Goal: Subscribe to service/newsletter

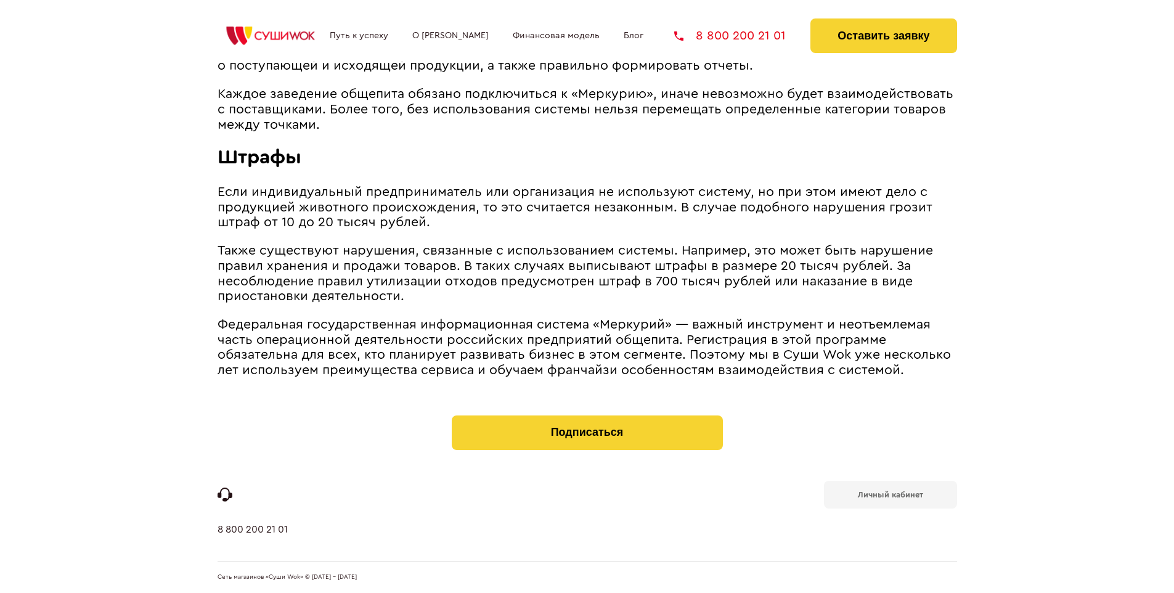
scroll to position [1342, 0]
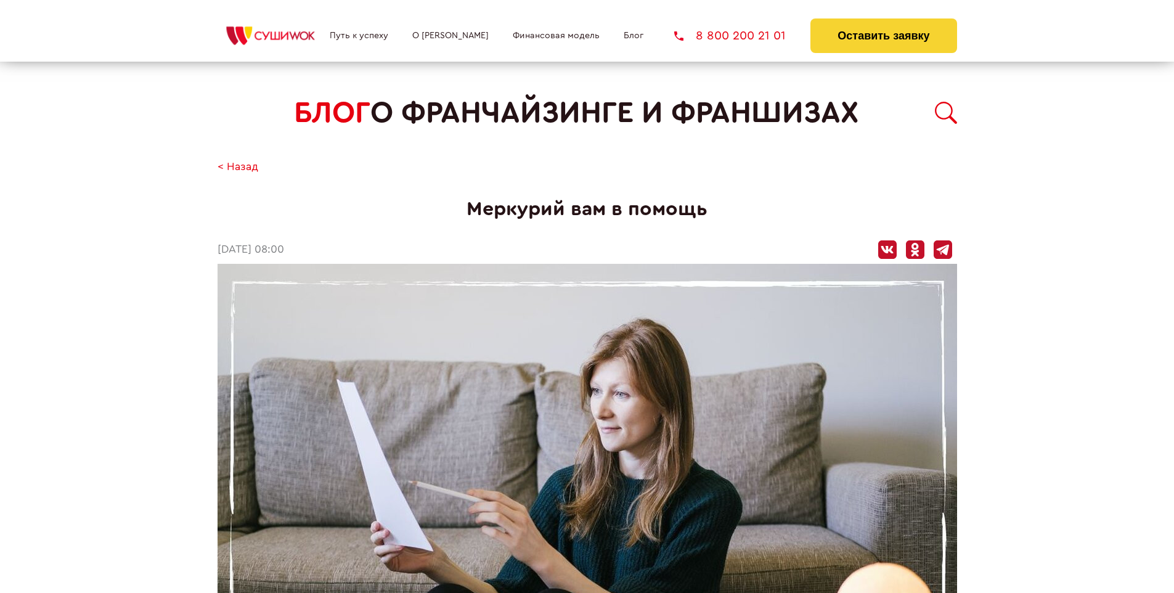
scroll to position [1358, 0]
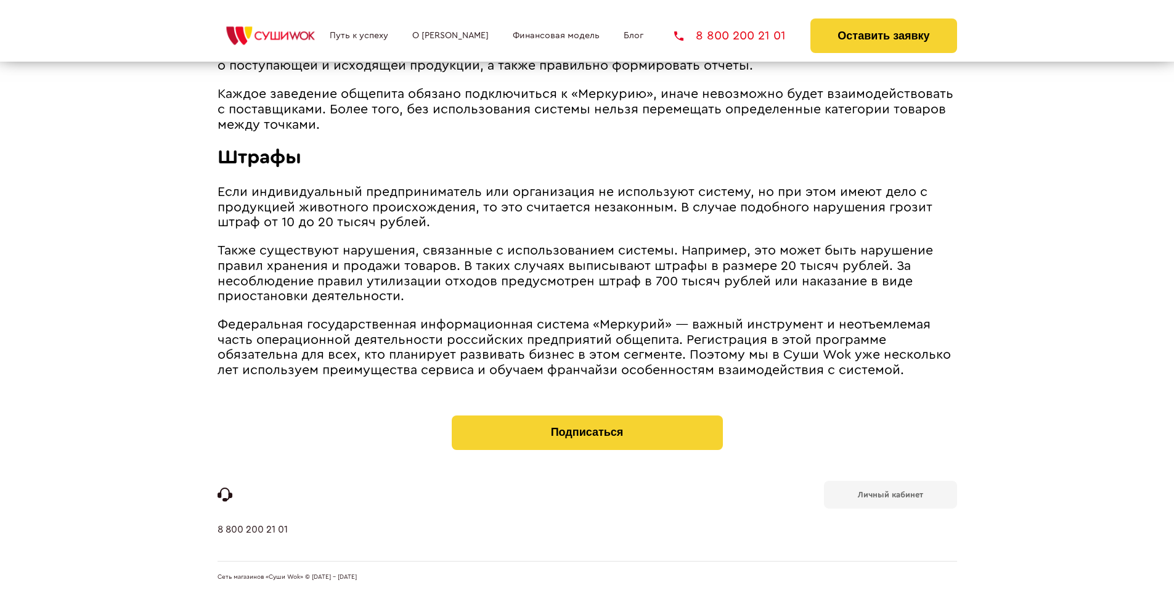
click at [890, 493] on b "Личный кабинет" at bounding box center [890, 495] width 65 height 8
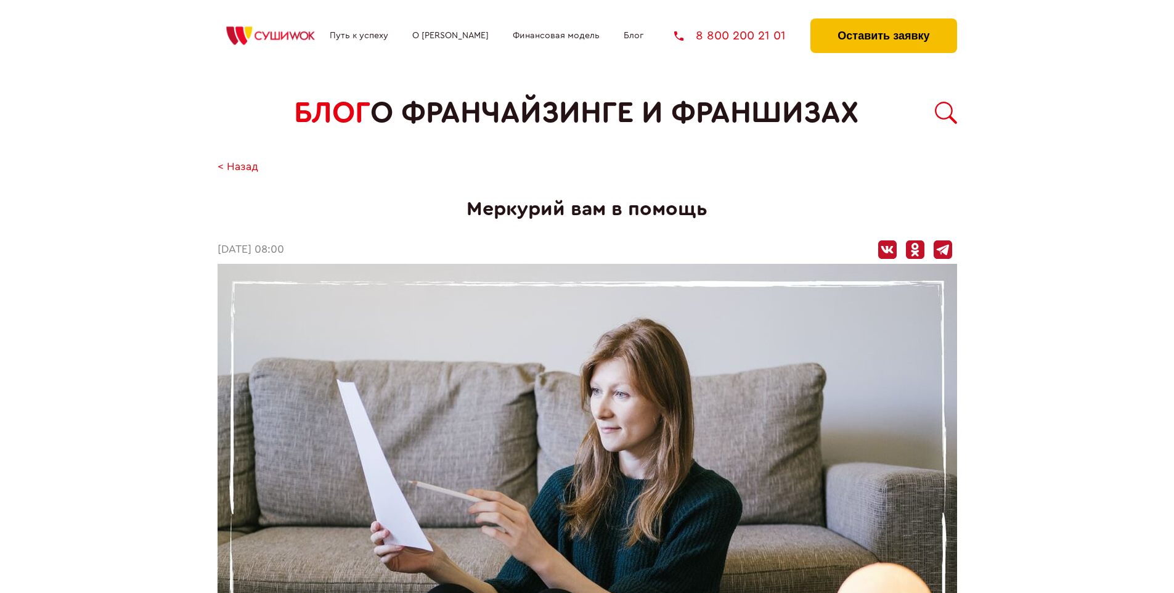
click at [883, 22] on button "Оставить заявку" at bounding box center [884, 35] width 146 height 35
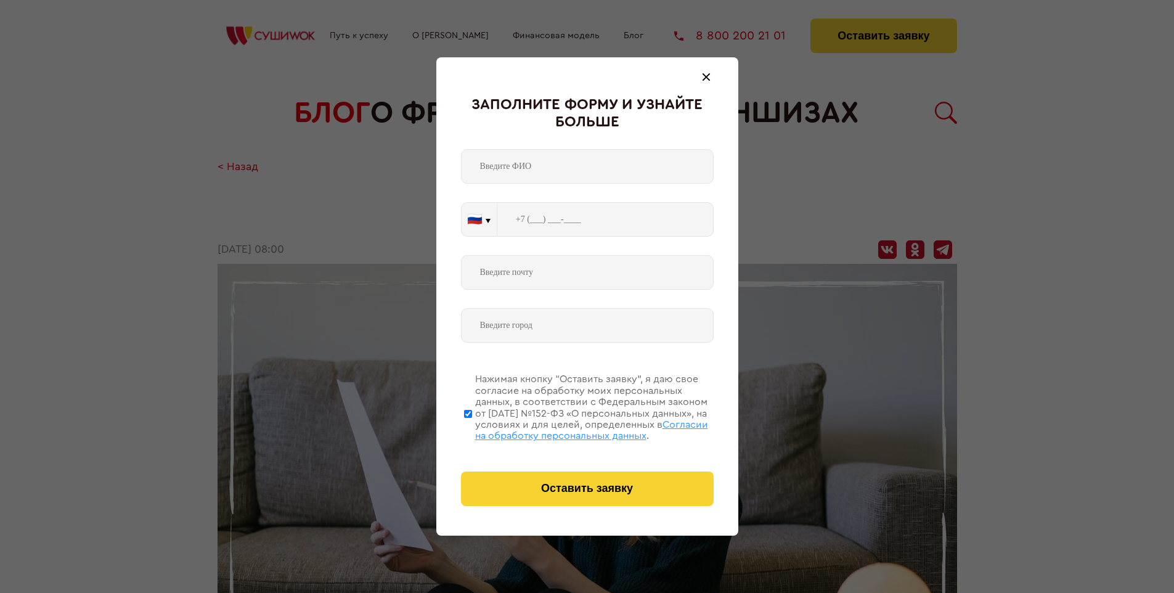
click at [571, 428] on span "Согласии на обработку персональных данных" at bounding box center [591, 430] width 233 height 21
click at [472, 428] on input "Нажимая кнопку “Оставить заявку”, я даю свое согласие на обработку моих персона…" at bounding box center [468, 413] width 8 height 99
checkbox input "false"
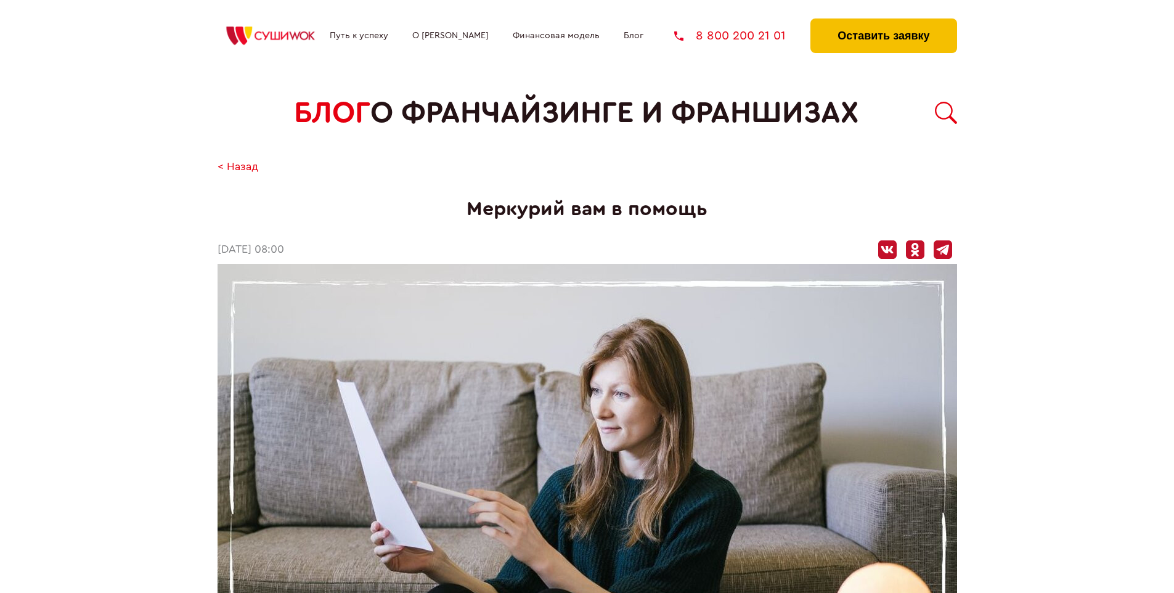
click at [883, 22] on button "Оставить заявку" at bounding box center [884, 35] width 146 height 35
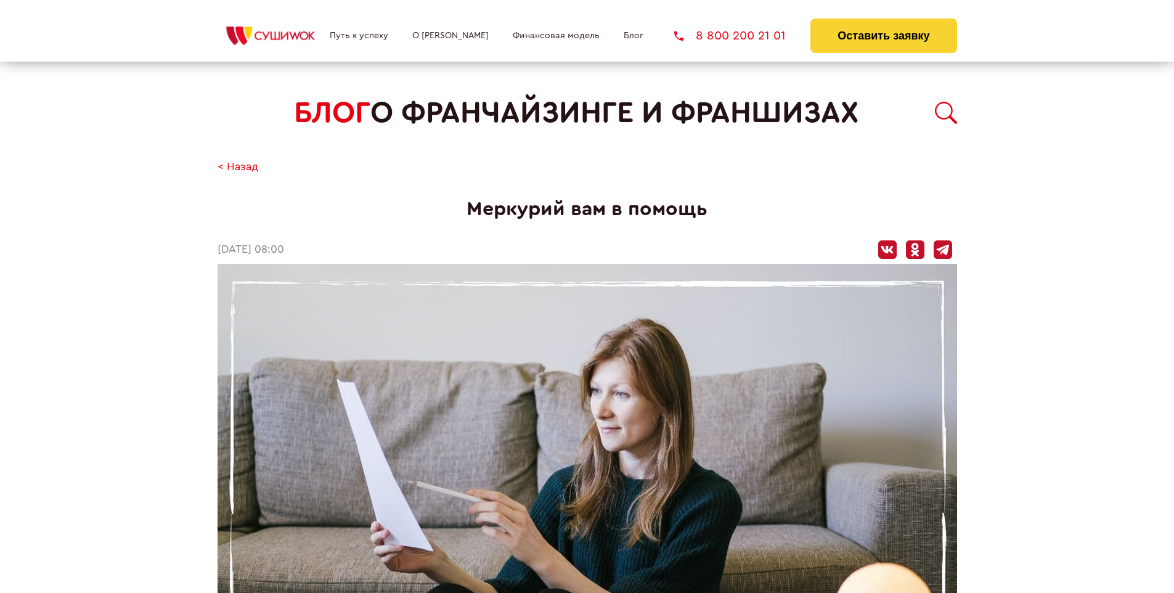
scroll to position [1358, 0]
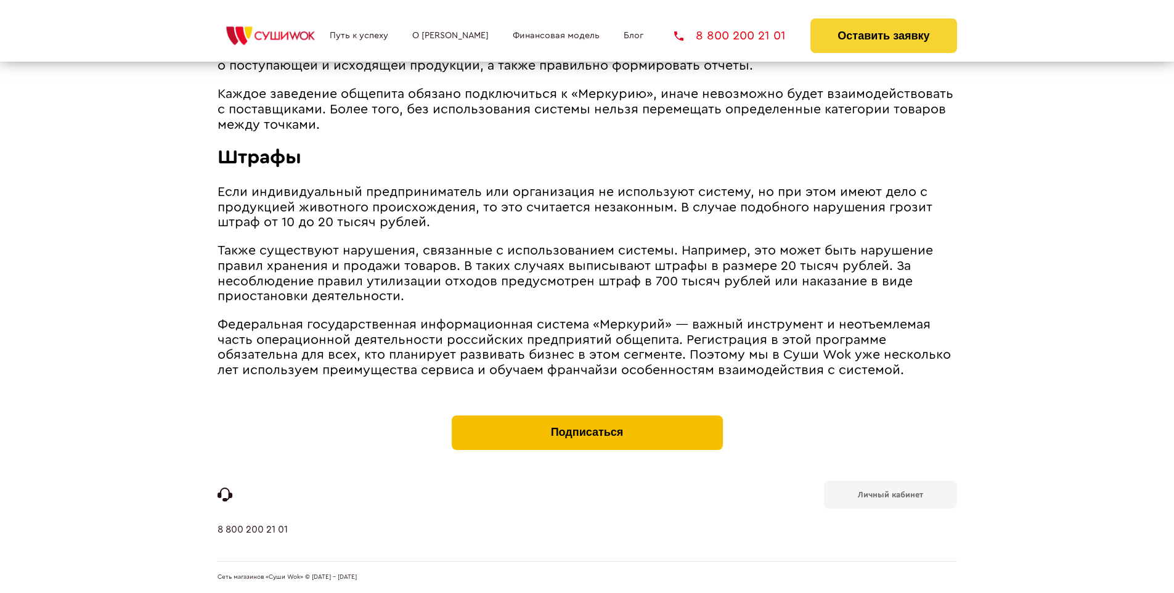
click at [587, 418] on button "Подписаться" at bounding box center [587, 432] width 271 height 35
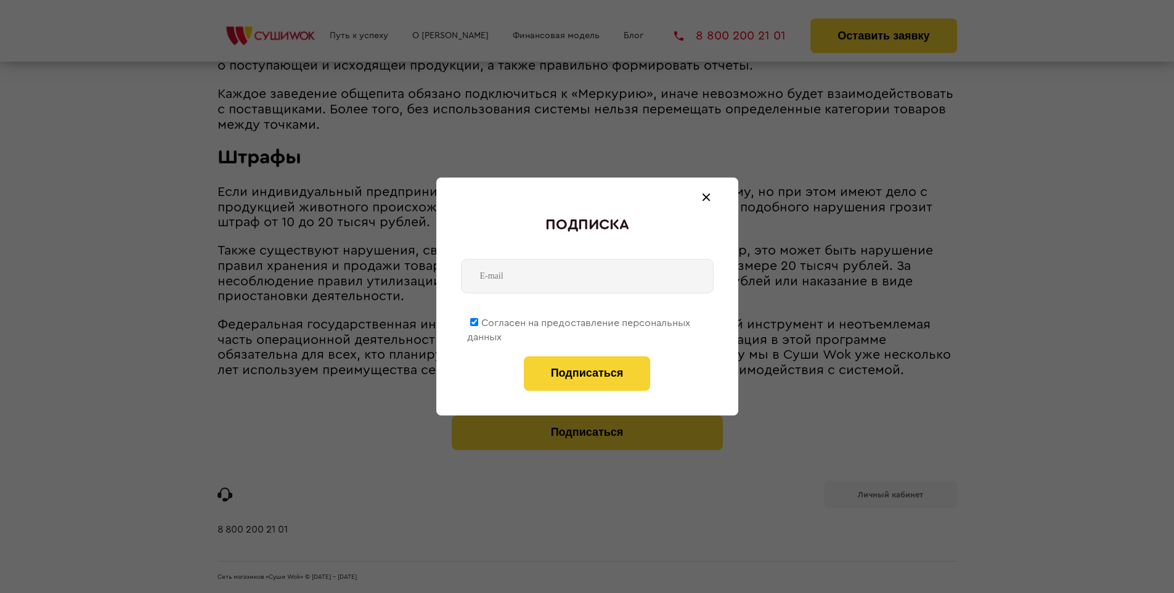
click at [579, 321] on span "Согласен на предоставление персональных данных" at bounding box center [578, 330] width 223 height 24
click at [478, 321] on input "Согласен на предоставление персональных данных" at bounding box center [474, 322] width 8 height 8
checkbox input "false"
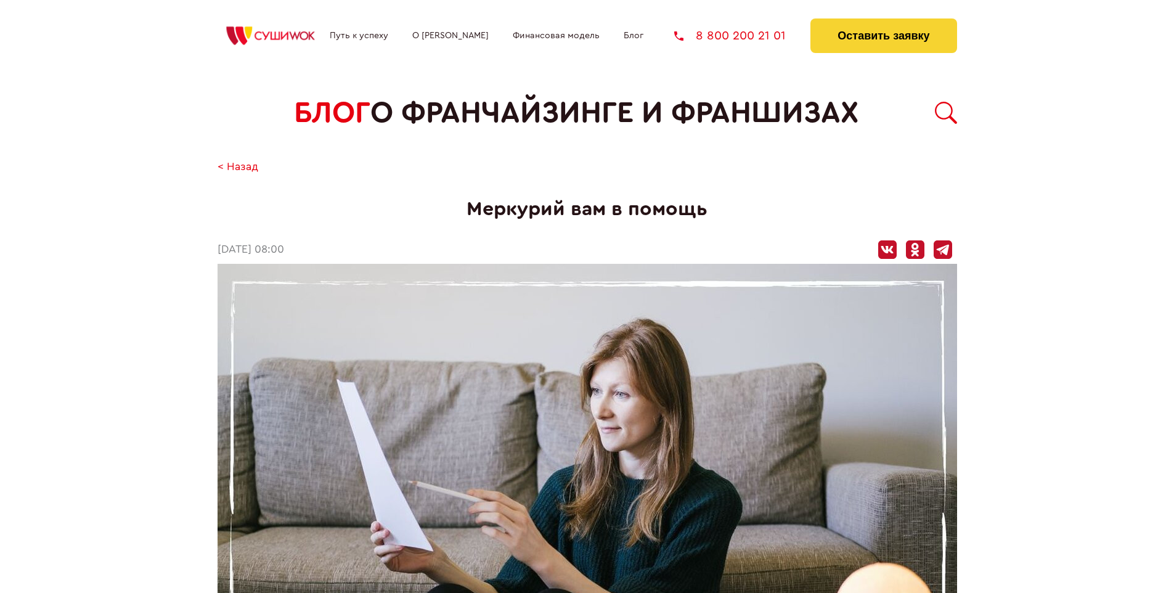
scroll to position [1358, 0]
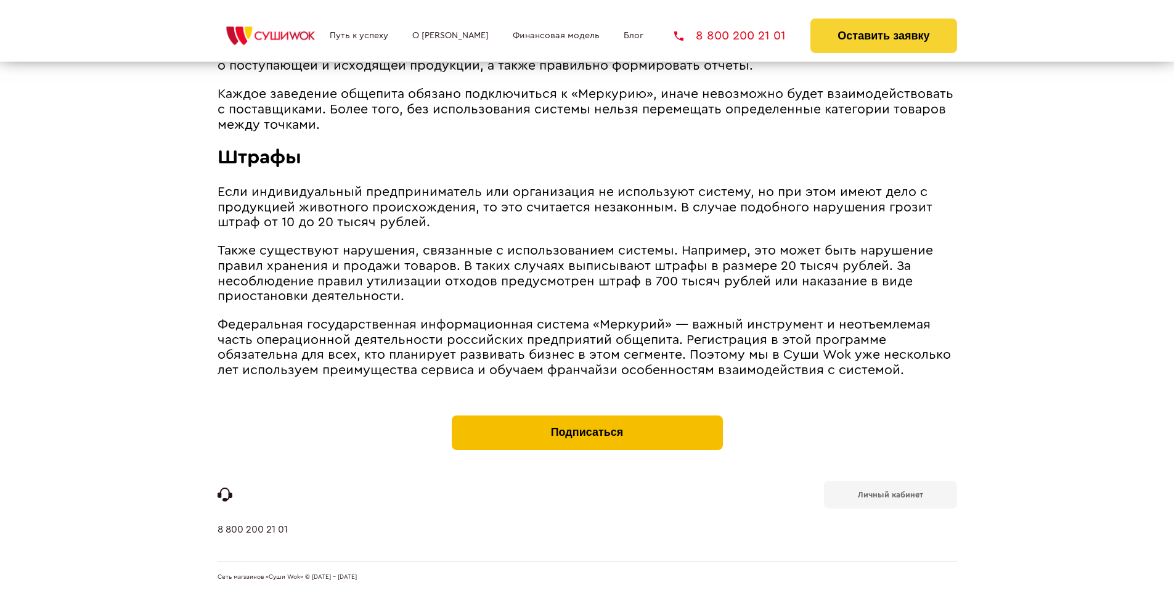
click at [587, 418] on button "Подписаться" at bounding box center [587, 432] width 271 height 35
